Goal: Transaction & Acquisition: Subscribe to service/newsletter

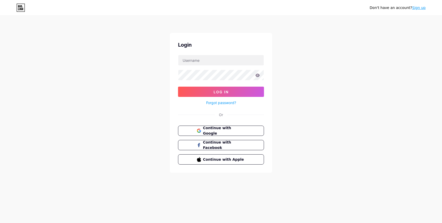
click at [228, 61] on input "text" at bounding box center [221, 60] width 86 height 10
click at [234, 128] on span "Continue with Google" at bounding box center [224, 130] width 43 height 11
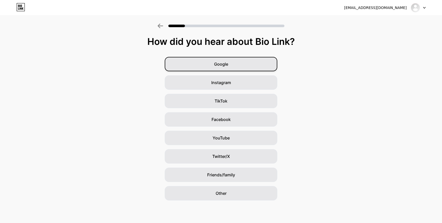
click at [221, 63] on span "Google" at bounding box center [221, 64] width 14 height 6
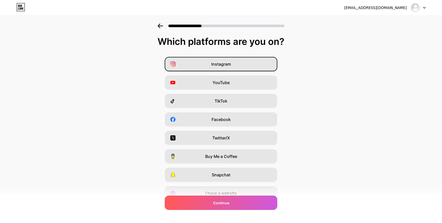
click at [222, 67] on div "Instagram" at bounding box center [221, 64] width 113 height 14
click at [204, 189] on div "I have a website" at bounding box center [221, 193] width 113 height 14
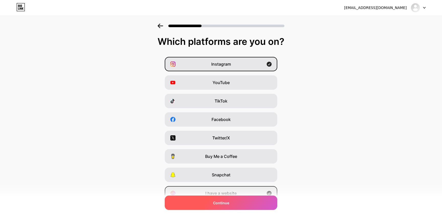
click at [203, 207] on div "Continue" at bounding box center [221, 202] width 113 height 14
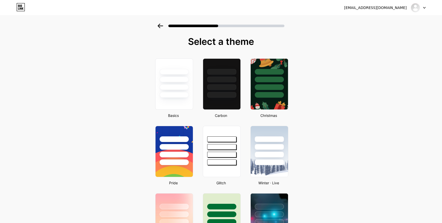
click at [172, 81] on div at bounding box center [174, 80] width 29 height 6
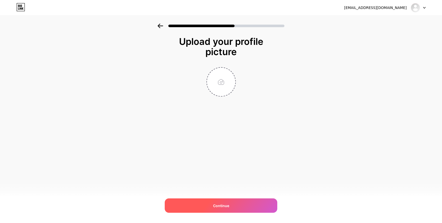
click at [213, 207] on span "Continue" at bounding box center [221, 205] width 16 height 5
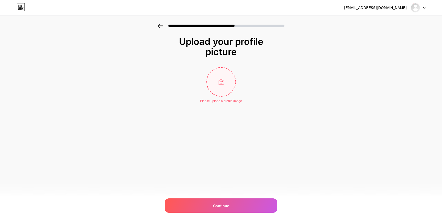
click at [227, 81] on input "file" at bounding box center [221, 82] width 28 height 28
type input "C:\fakepath\685d4bd4ca40503a05860dd0-198x149-1x.jpg"
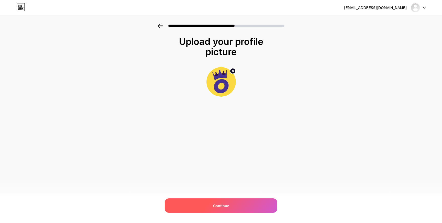
click at [211, 204] on div "Continue" at bounding box center [221, 205] width 113 height 14
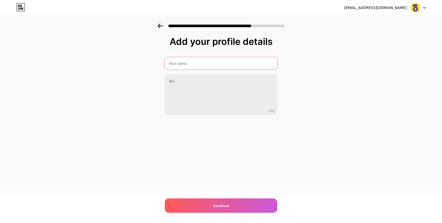
click at [211, 68] on input "text" at bounding box center [221, 63] width 113 height 12
type input "Affiliate Marketing"
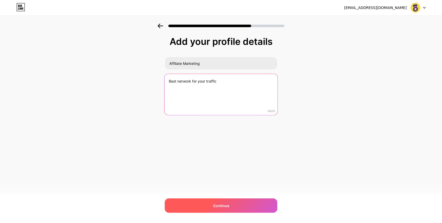
type textarea "Best network for your traffic"
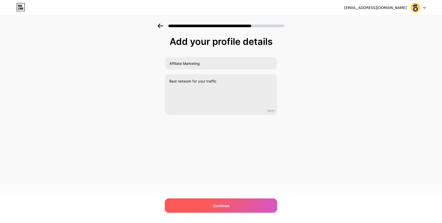
click at [211, 204] on div "Continue" at bounding box center [221, 205] width 113 height 14
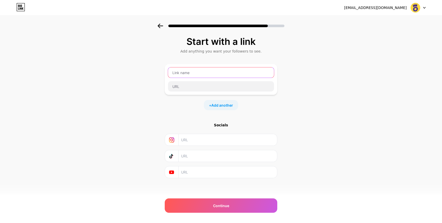
click at [211, 75] on input "text" at bounding box center [221, 72] width 106 height 10
type input "affiliate"
click at [205, 82] on input "text" at bounding box center [221, 86] width 106 height 10
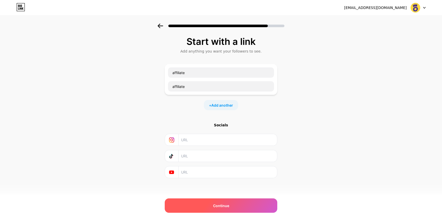
click at [199, 210] on div "Continue" at bounding box center [221, 205] width 113 height 14
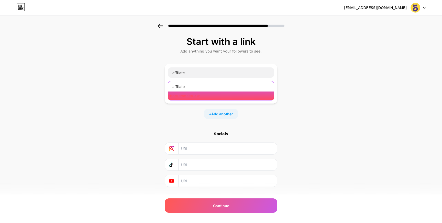
click at [202, 85] on input "affiliate" at bounding box center [221, 86] width 106 height 10
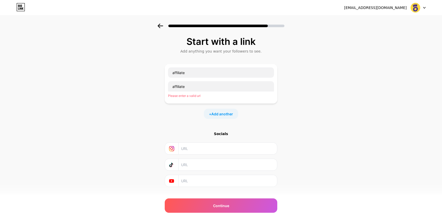
click at [203, 97] on div "Please enter a valid url" at bounding box center [221, 95] width 106 height 5
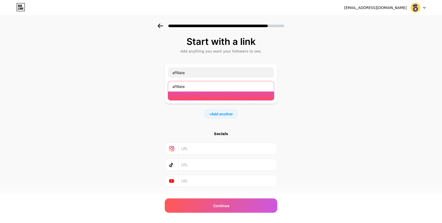
click at [203, 89] on input "affiliate" at bounding box center [221, 86] width 106 height 10
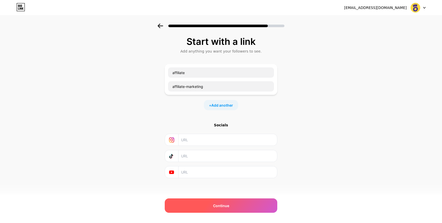
click at [198, 201] on div "Continue" at bounding box center [221, 205] width 113 height 14
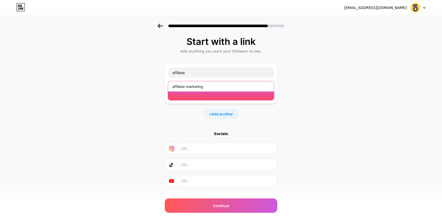
click at [208, 89] on input "affiliate-marketing" at bounding box center [221, 86] width 106 height 10
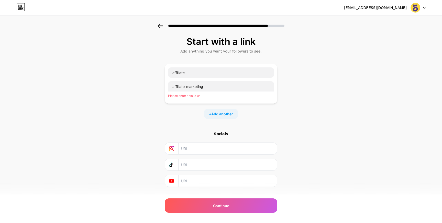
click at [208, 112] on div "+ Add another" at bounding box center [221, 114] width 34 height 10
click at [196, 121] on input "text" at bounding box center [221, 117] width 106 height 10
click at [179, 136] on div at bounding box center [221, 124] width 113 height 31
click at [180, 134] on input "text" at bounding box center [221, 131] width 106 height 10
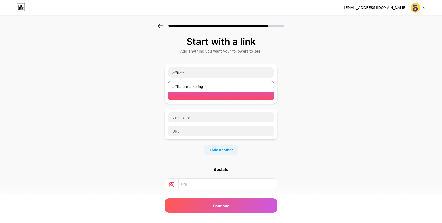
click at [214, 82] on input "affiliate-marketing" at bounding box center [221, 86] width 106 height 10
click at [216, 85] on input "affiliate-marketing" at bounding box center [221, 86] width 106 height 10
paste input "bio.link"
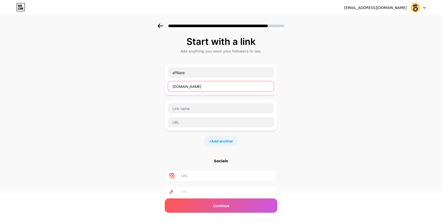
click at [204, 87] on input "affiliate-marketingbio.link" at bounding box center [221, 86] width 106 height 10
type input "affiliate-marketing.bio.link"
click at [305, 147] on div "Start with a link Add anything you want your followers to see. affiliate affili…" at bounding box center [221, 132] width 442 height 216
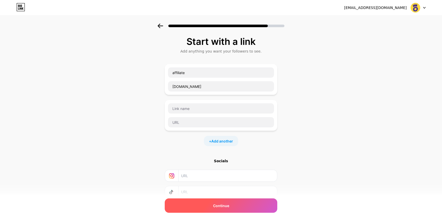
click at [221, 206] on span "Continue" at bounding box center [221, 205] width 16 height 5
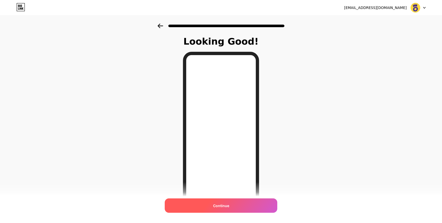
click at [214, 206] on span "Continue" at bounding box center [221, 205] width 16 height 5
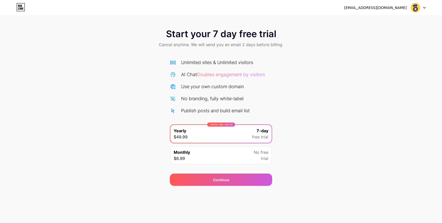
click at [221, 152] on div "Monthly $8.99 No free trial" at bounding box center [221, 155] width 101 height 18
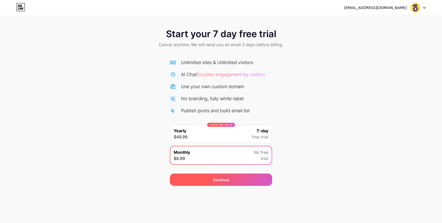
click at [218, 180] on div "Continue" at bounding box center [221, 179] width 16 height 5
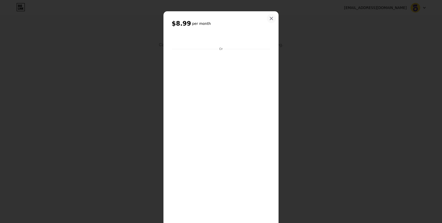
click at [272, 15] on div at bounding box center [271, 18] width 9 height 9
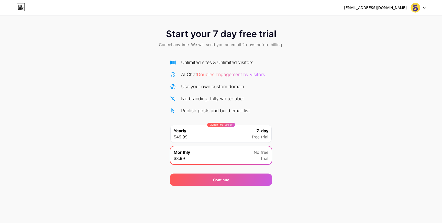
click at [410, 9] on div "ilyacasino7@gmail.com" at bounding box center [385, 7] width 82 height 9
click at [416, 9] on img at bounding box center [416, 8] width 10 height 10
click at [388, 8] on div "ilyacasino7@gmail.com" at bounding box center [375, 7] width 63 height 5
click at [19, 7] on icon at bounding box center [18, 6] width 1 height 2
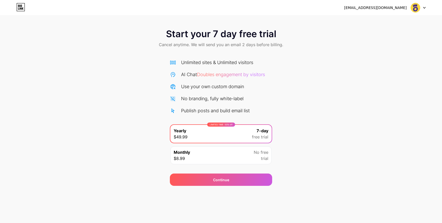
click at [196, 156] on div "Monthly $8.99 No free trial" at bounding box center [221, 155] width 101 height 18
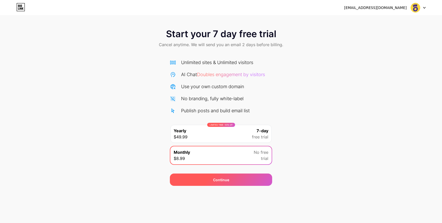
click at [213, 182] on div "Continue" at bounding box center [221, 179] width 16 height 5
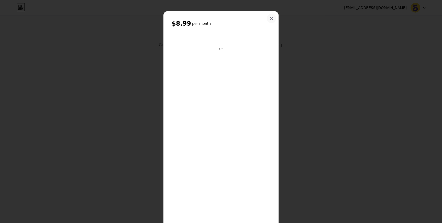
click at [270, 16] on icon at bounding box center [272, 18] width 4 height 4
